Goal: Task Accomplishment & Management: Manage account settings

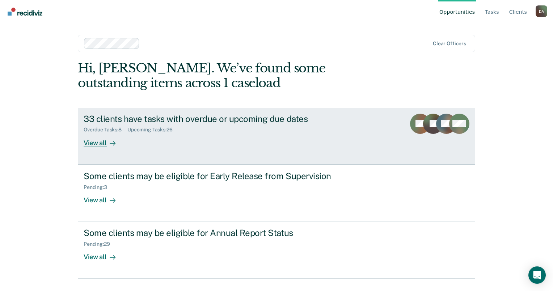
click at [307, 142] on div "33 clients have tasks with overdue or upcoming due dates Overdue Tasks : 8 Upco…" at bounding box center [220, 130] width 272 height 33
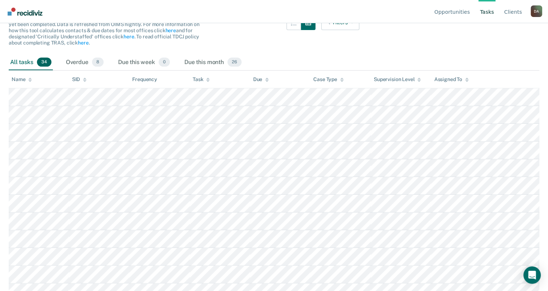
scroll to position [72, 0]
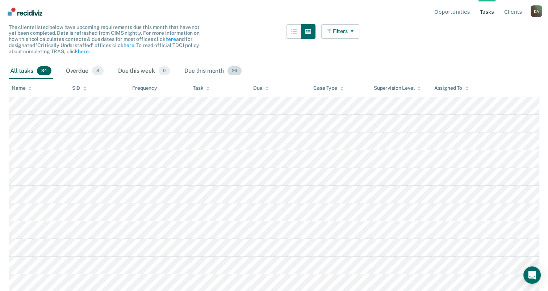
click at [190, 71] on div "Due this month 26" at bounding box center [213, 71] width 60 height 16
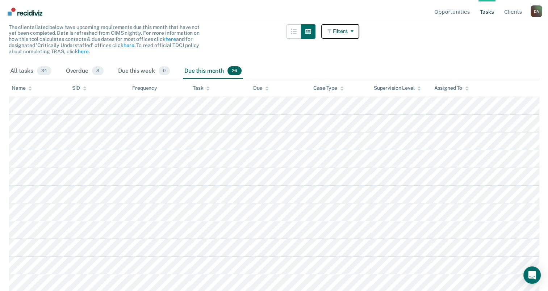
click at [354, 26] on button "Filters" at bounding box center [340, 31] width 38 height 14
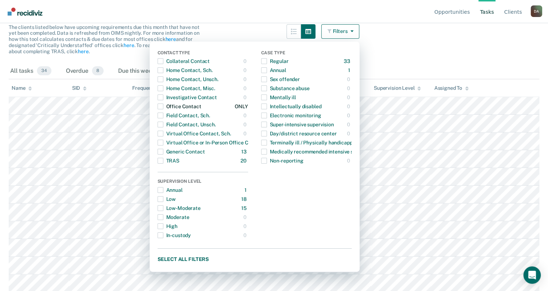
click at [163, 104] on span "Dropdown Menu" at bounding box center [160, 107] width 6 height 6
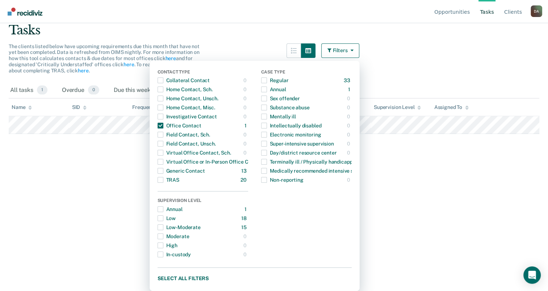
click at [346, 51] on button "Filters" at bounding box center [340, 50] width 38 height 14
